Goal: Transaction & Acquisition: Purchase product/service

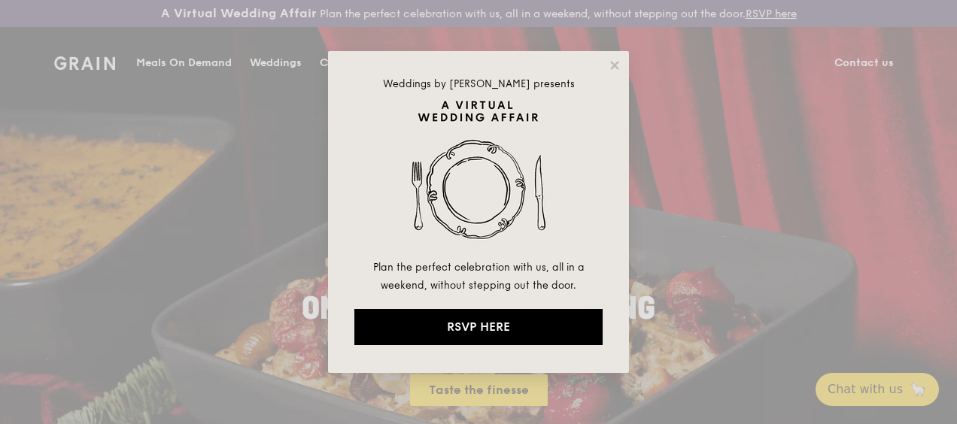
click at [330, 57] on div "Weddings by Grain presents Plan the perfect celebration with us, all in a weeke…" at bounding box center [478, 212] width 957 height 424
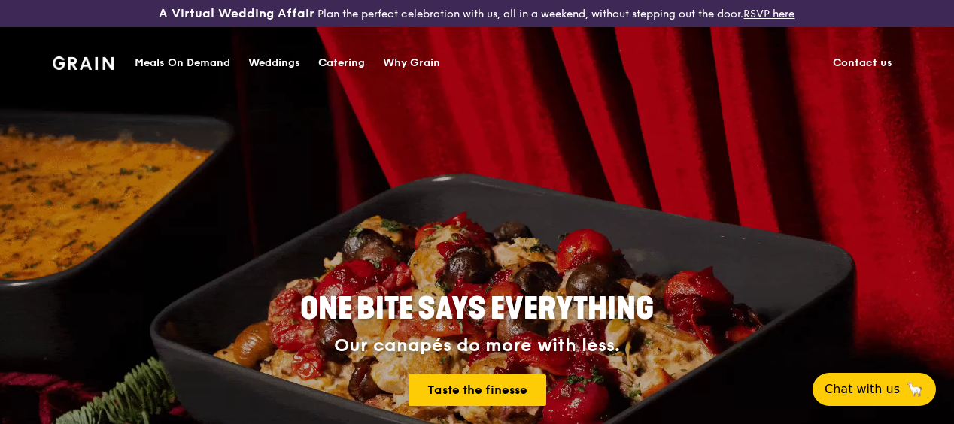
click at [337, 61] on div "Catering" at bounding box center [341, 63] width 47 height 45
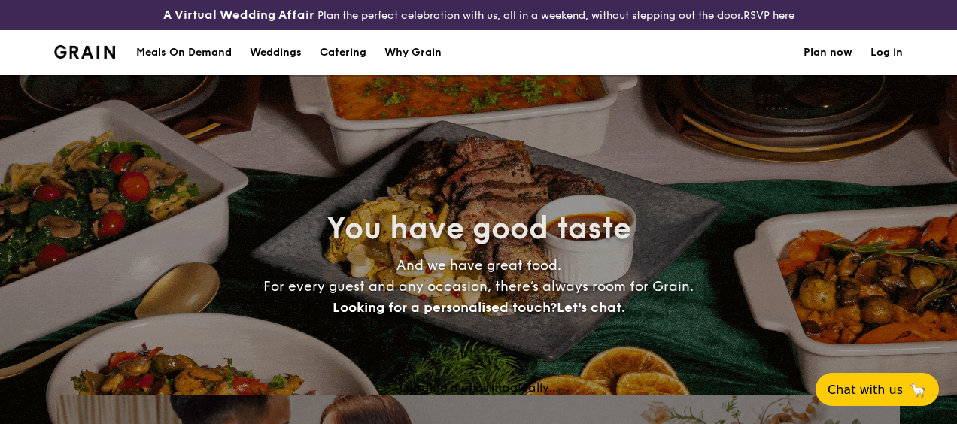
select select
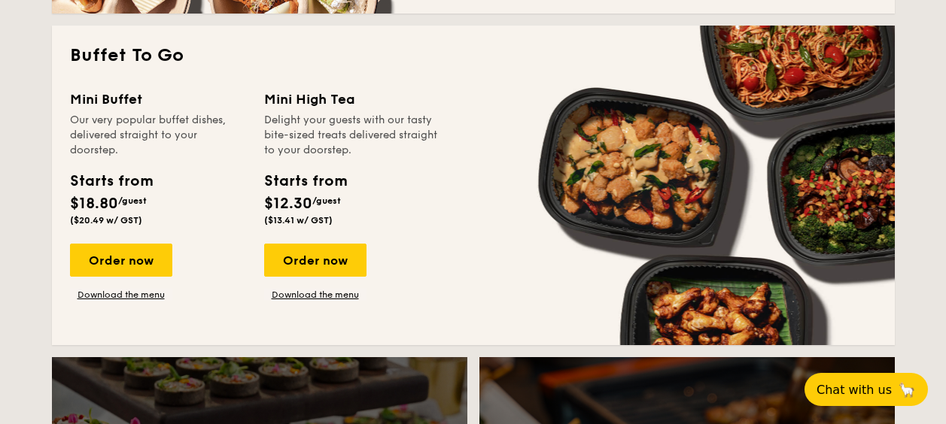
scroll to position [1053, 0]
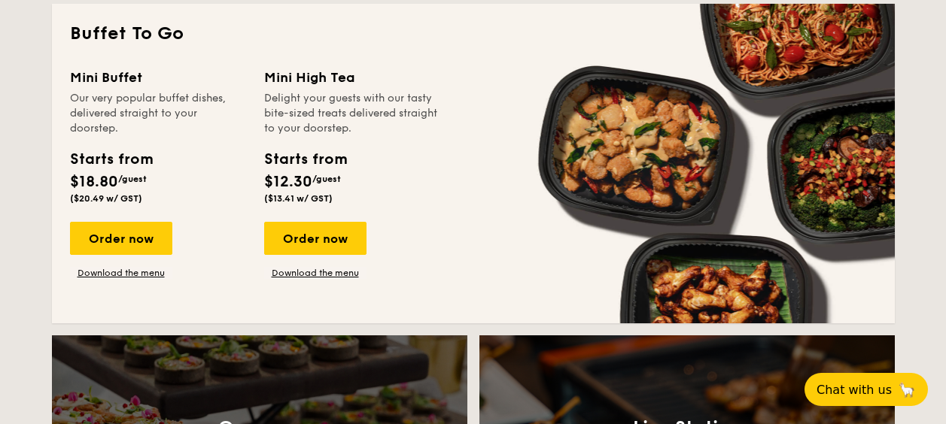
click at [139, 275] on link "Download the menu" at bounding box center [121, 273] width 102 height 12
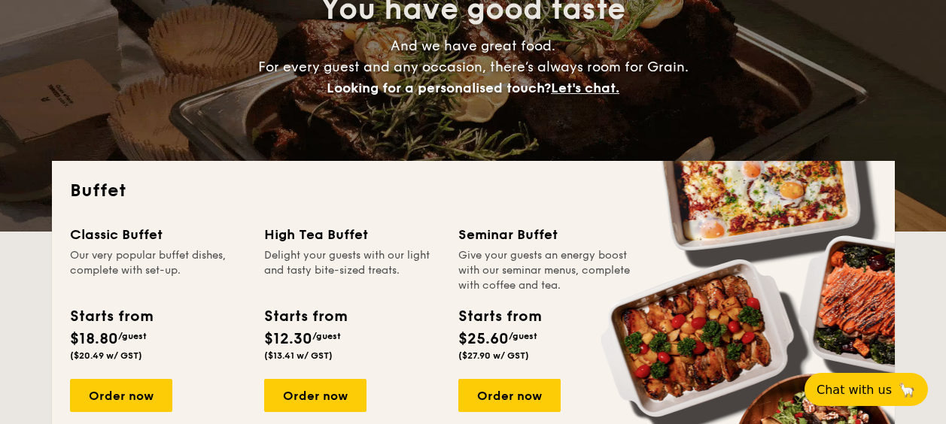
scroll to position [0, 0]
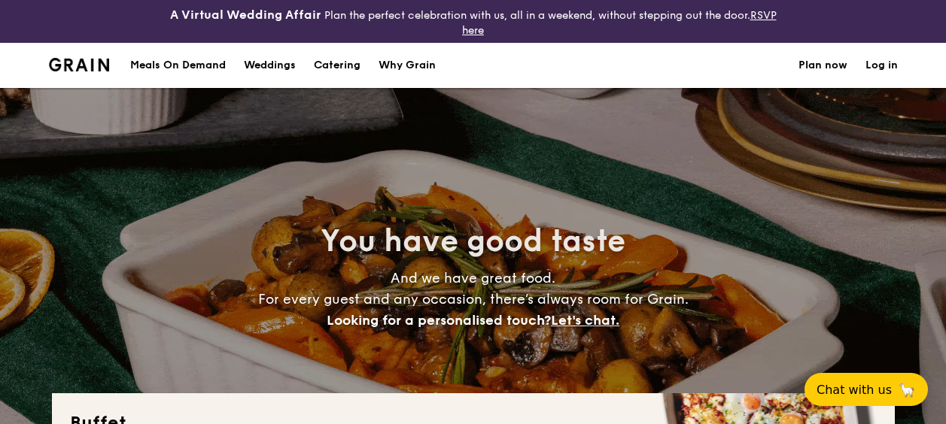
click at [198, 62] on div "Meals On Demand" at bounding box center [178, 65] width 96 height 45
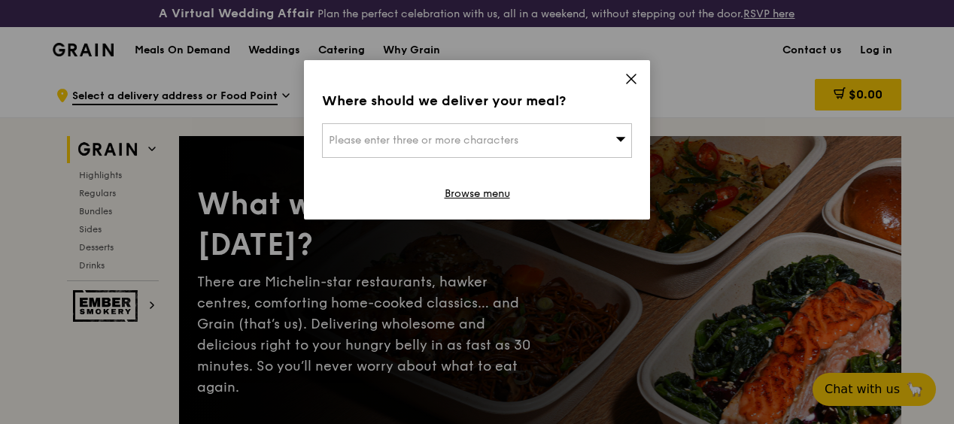
click at [599, 145] on div "Please enter three or more characters" at bounding box center [477, 140] width 310 height 35
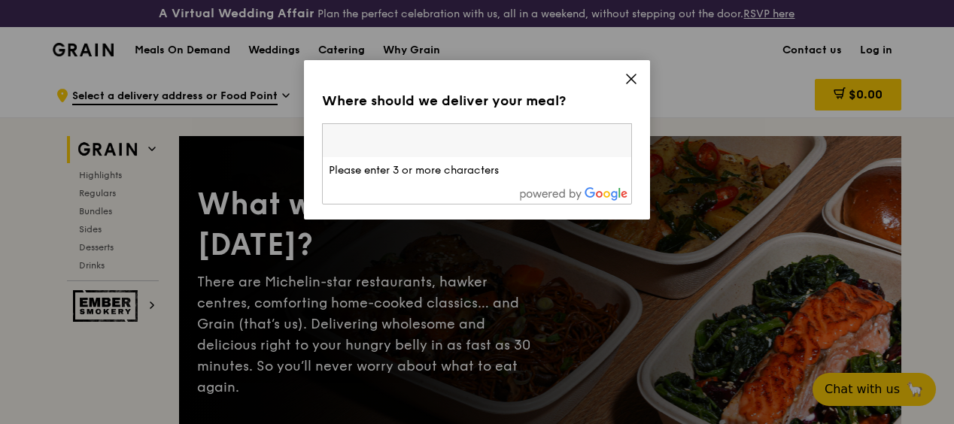
click at [629, 80] on icon at bounding box center [632, 79] width 14 height 14
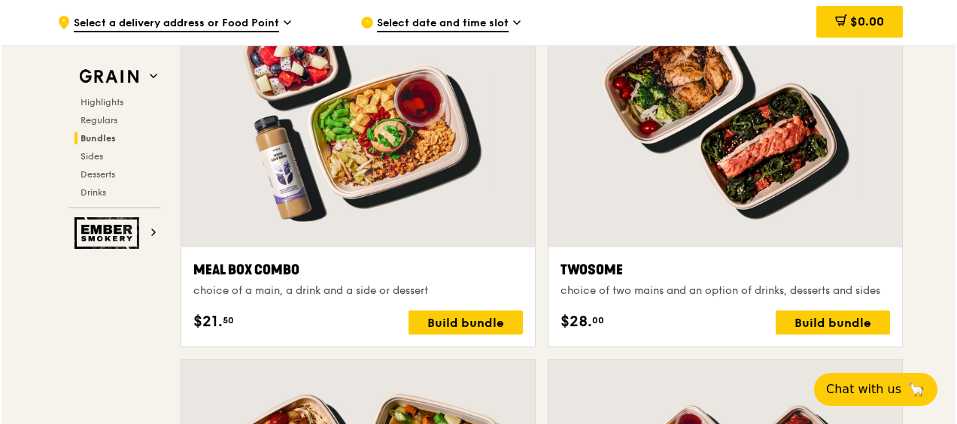
scroll to position [2257, 0]
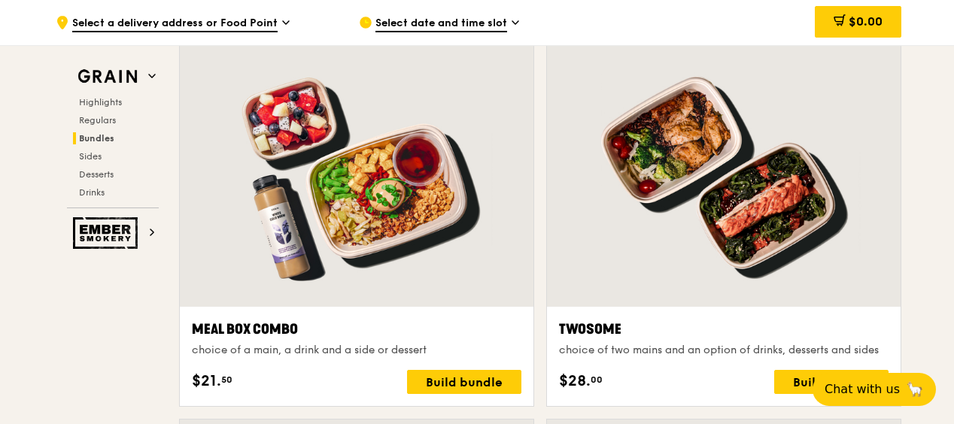
click at [478, 388] on div "Build bundle" at bounding box center [464, 382] width 114 height 24
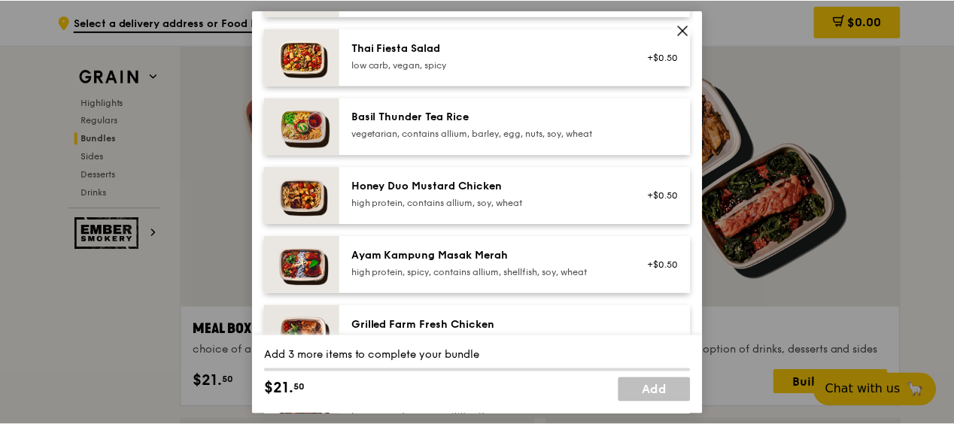
scroll to position [0, 0]
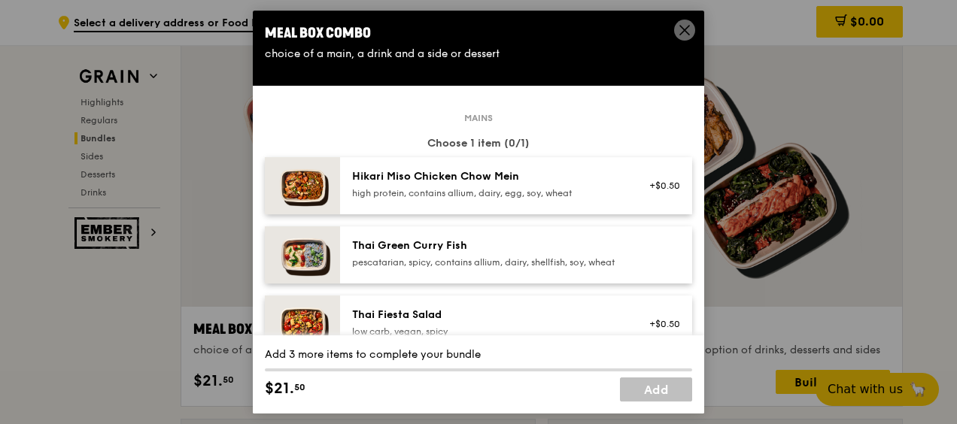
click at [683, 31] on icon at bounding box center [685, 30] width 14 height 14
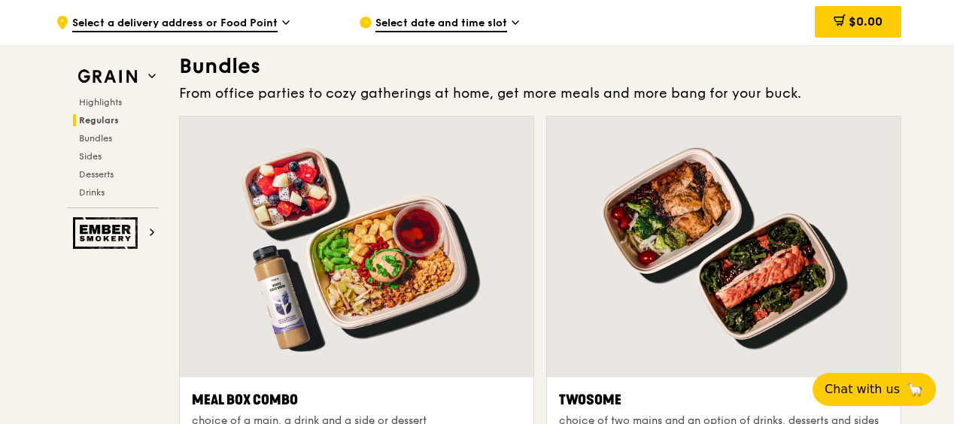
scroll to position [2182, 0]
